Goal: Check status: Check status

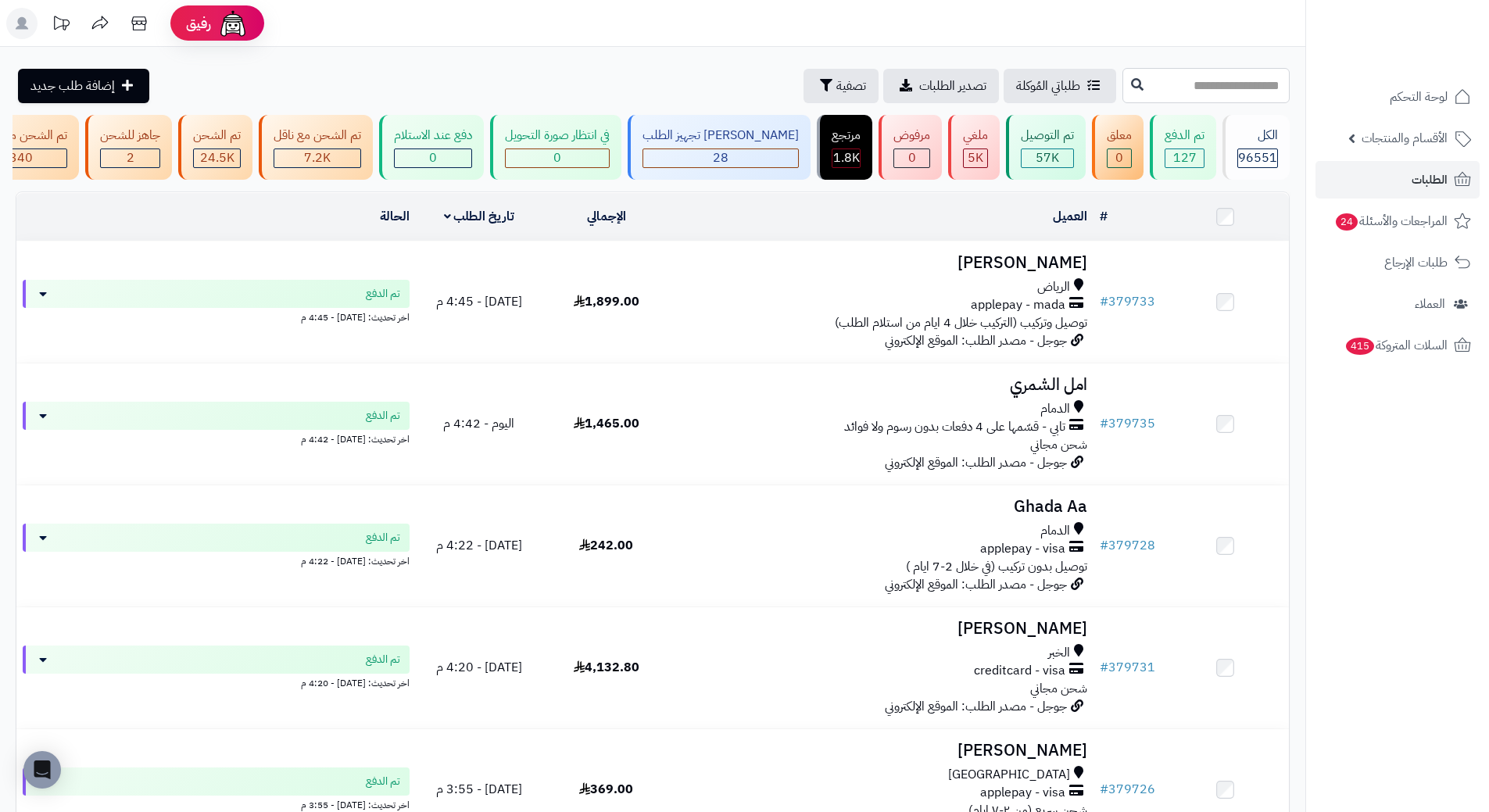
click at [1209, 84] on input "text" at bounding box center [1206, 85] width 168 height 35
paste input "******"
type input "******"
